Goal: Communication & Community: Share content

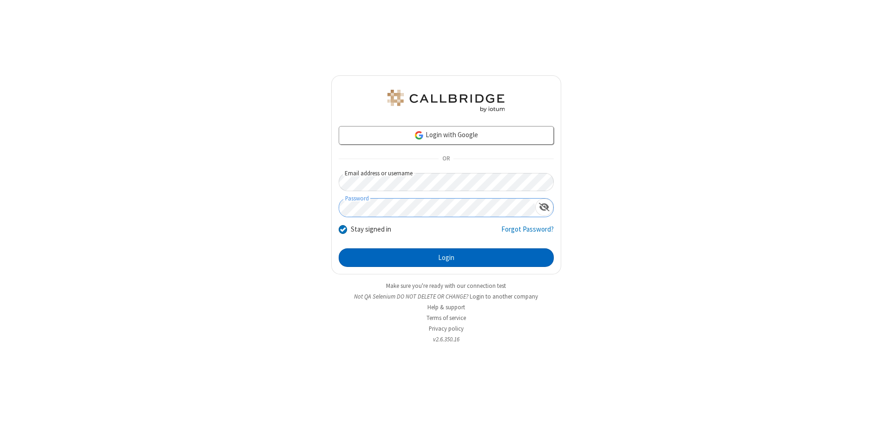
click at [446, 257] on button "Login" at bounding box center [446, 257] width 215 height 19
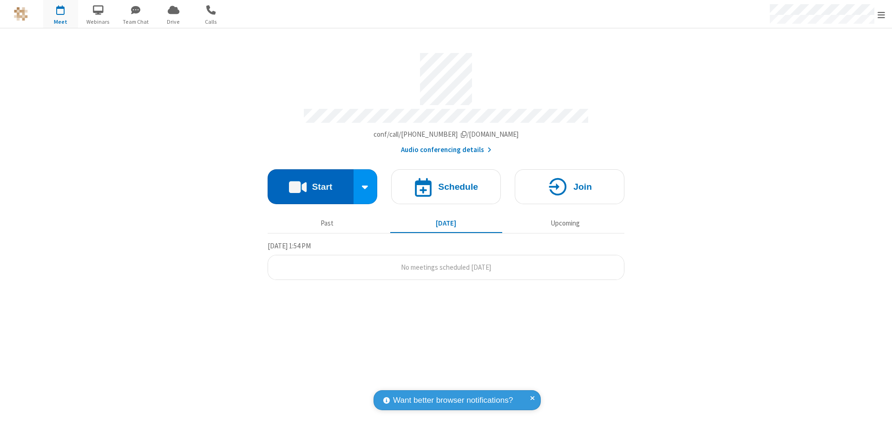
click at [310, 182] on button "Start" at bounding box center [311, 186] width 86 height 35
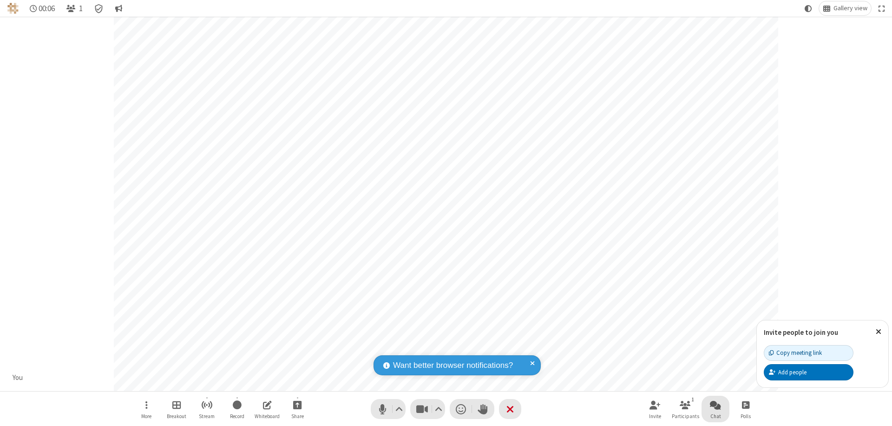
click at [715, 404] on span "Open chat" at bounding box center [715, 405] width 11 height 12
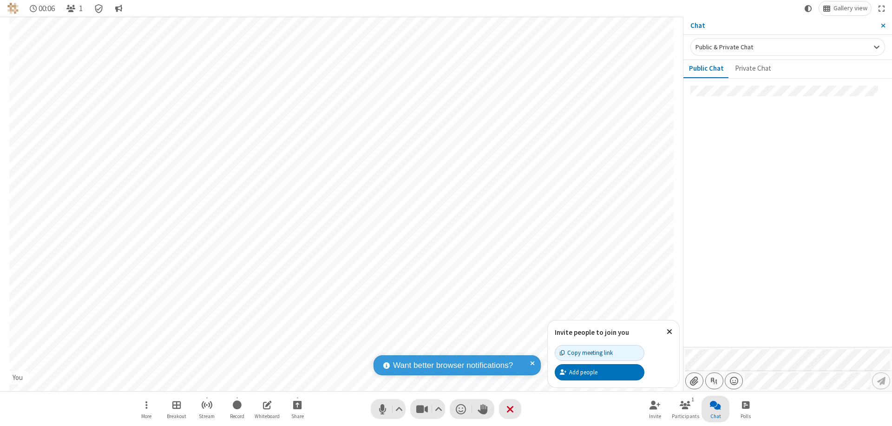
type input "C:\fakepath\doc_test.docx"
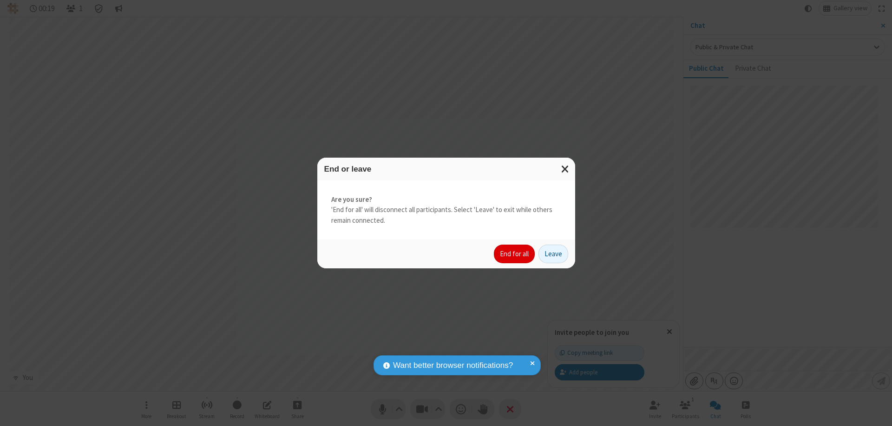
click at [515, 254] on button "End for all" at bounding box center [514, 253] width 41 height 19
